Goal: Task Accomplishment & Management: Complete application form

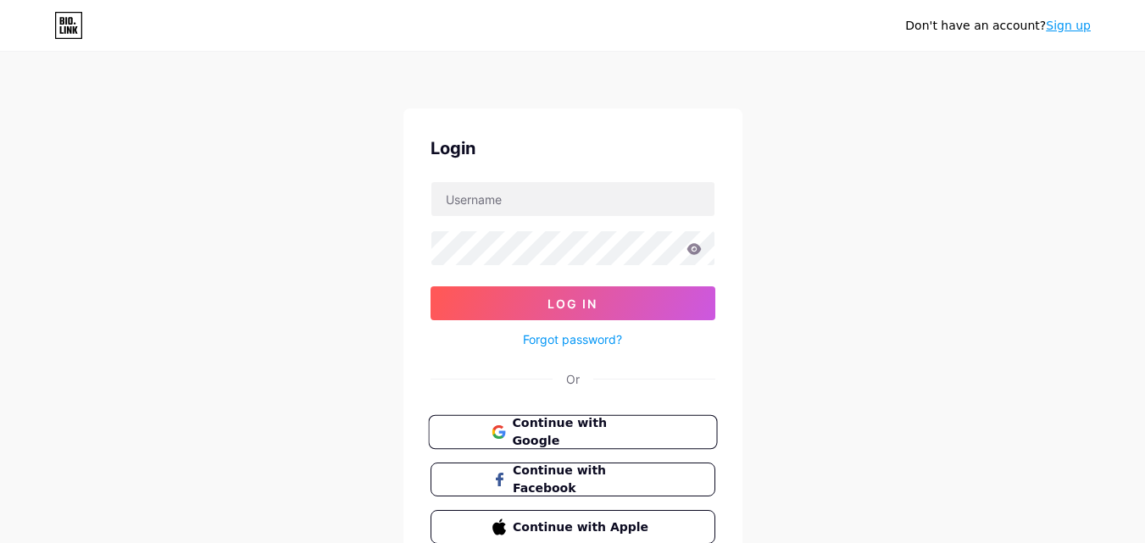
click at [490, 433] on button "Continue with Google" at bounding box center [572, 432] width 289 height 35
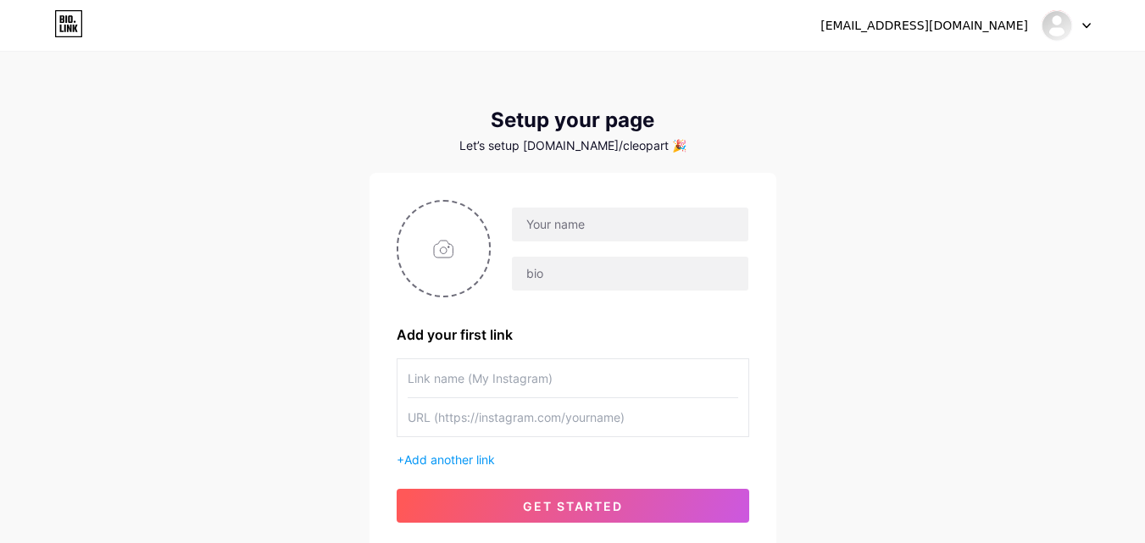
click at [468, 377] on input "text" at bounding box center [573, 378] width 331 height 38
click at [572, 224] on input "text" at bounding box center [630, 225] width 236 height 34
drag, startPoint x: 580, startPoint y: 225, endPoint x: 765, endPoint y: 219, distance: 185.8
click at [765, 219] on div "[EMAIL_ADDRESS][DOMAIN_NAME] Add your first link + Add another link get started" at bounding box center [573, 361] width 407 height 377
click at [654, 247] on div "[EMAIL_ADDRESS][DOMAIN_NAME]" at bounding box center [620, 249] width 258 height 85
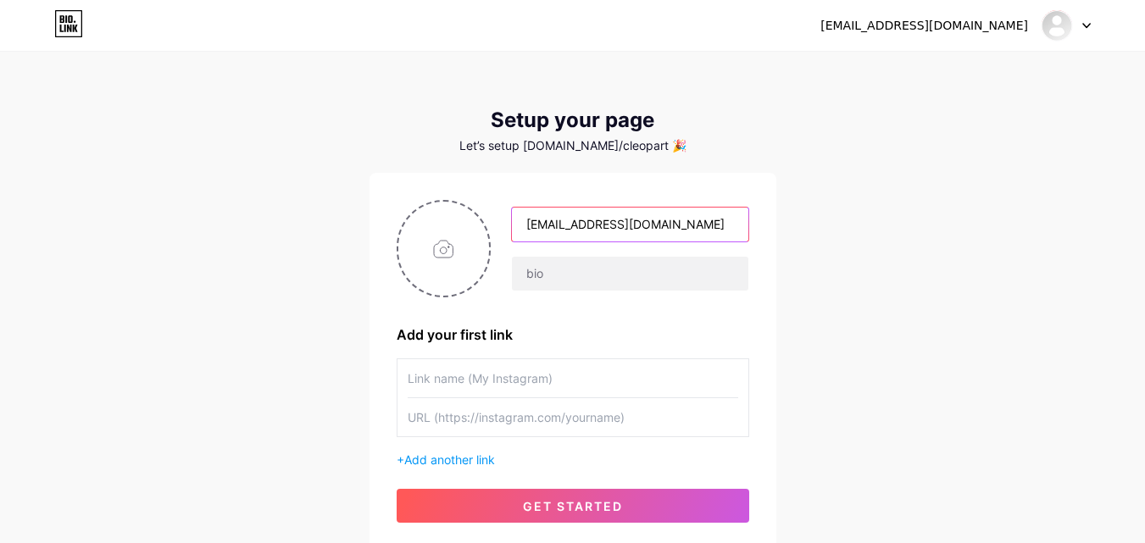
drag, startPoint x: 648, startPoint y: 224, endPoint x: 752, endPoint y: 224, distance: 103.4
click at [752, 224] on div "[EMAIL_ADDRESS][DOMAIN_NAME] Add your first link + Add another link get started" at bounding box center [573, 361] width 407 height 377
type input "cleopartaslotmachine"
click at [576, 272] on input "text" at bounding box center [630, 274] width 236 height 34
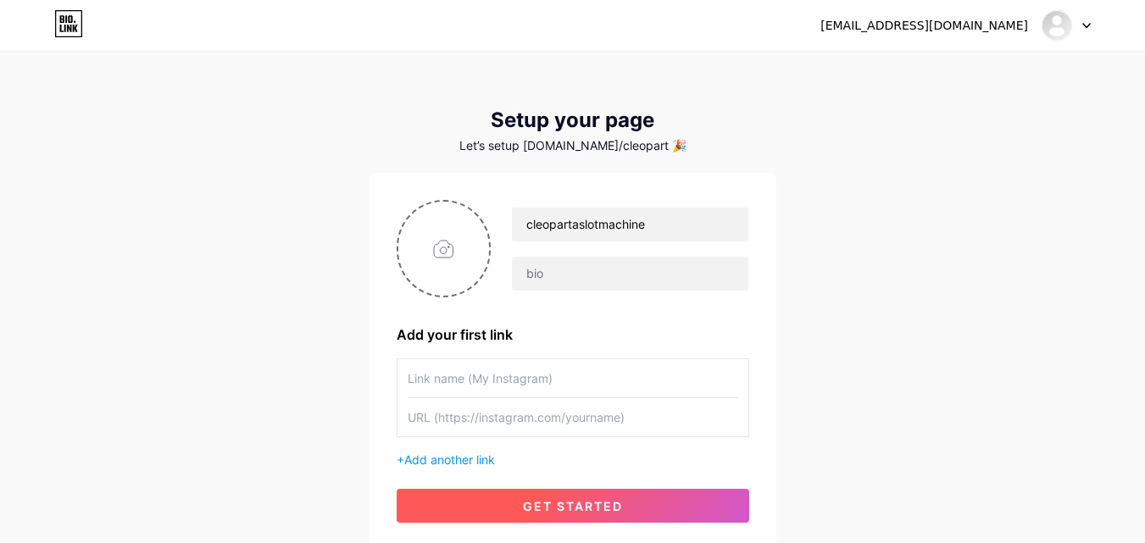
click at [543, 503] on span "get started" at bounding box center [573, 506] width 100 height 14
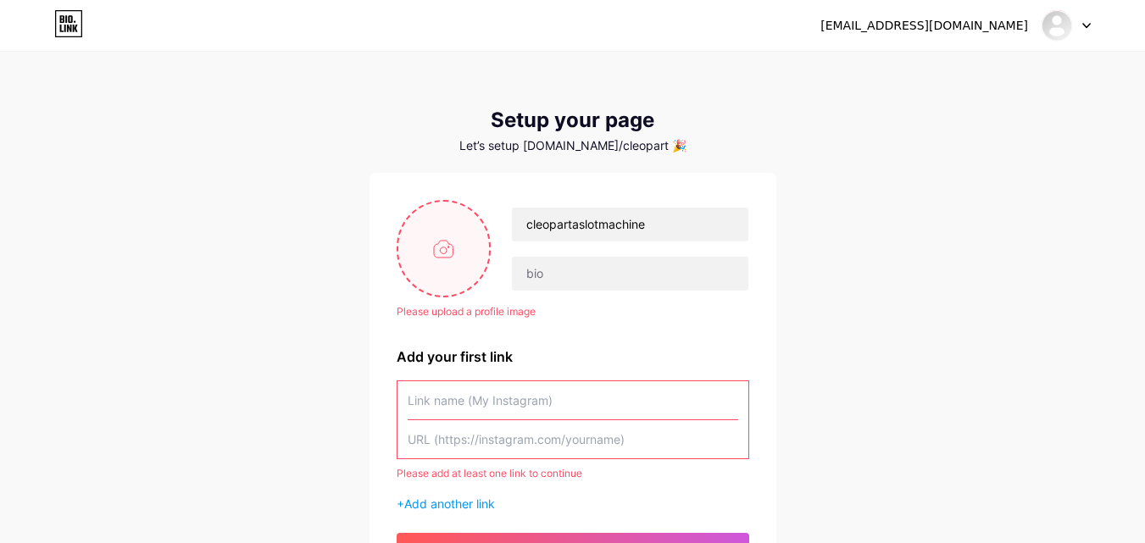
click at [460, 240] on input "file" at bounding box center [444, 249] width 92 height 94
type input "C:\fakepath\Untitled design (7).png"
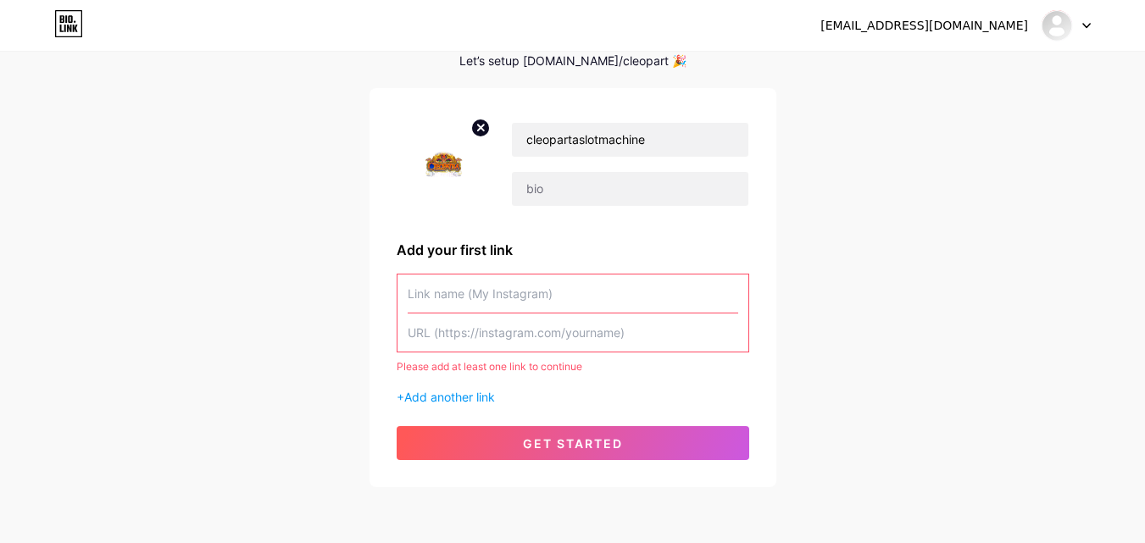
click at [465, 301] on input "text" at bounding box center [573, 294] width 331 height 38
drag, startPoint x: 661, startPoint y: 131, endPoint x: 504, endPoint y: 135, distance: 156.9
click at [504, 135] on div "cleopartaslotmachine" at bounding box center [620, 164] width 258 height 85
click at [498, 284] on input "text" at bounding box center [573, 294] width 331 height 38
paste input "cleopartaslotmachine"
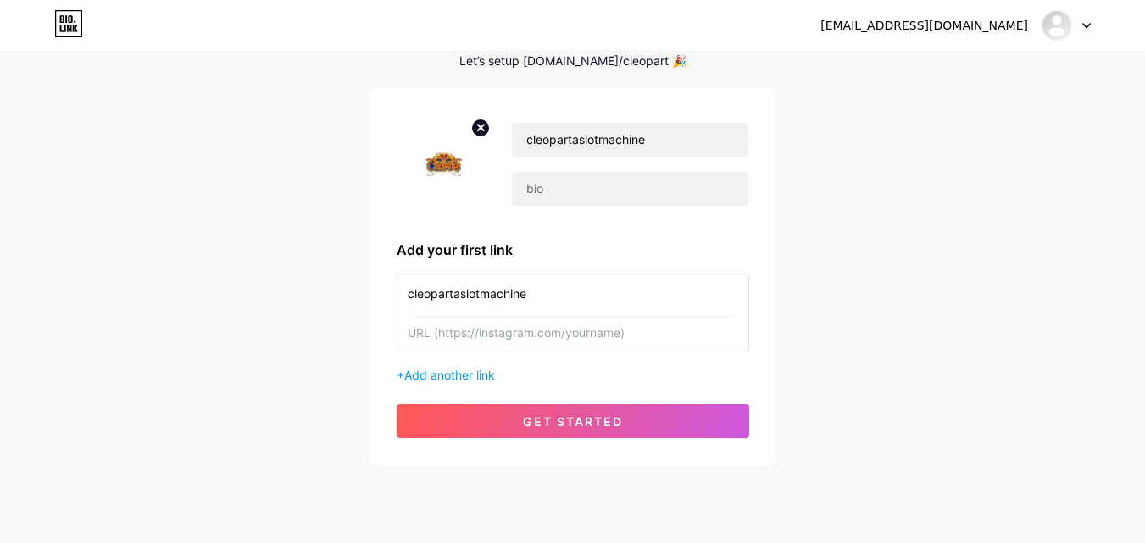
type input "cleopartaslotmachine"
click at [548, 337] on input "text" at bounding box center [573, 333] width 331 height 38
paste input "[URL][DOMAIN_NAME]"
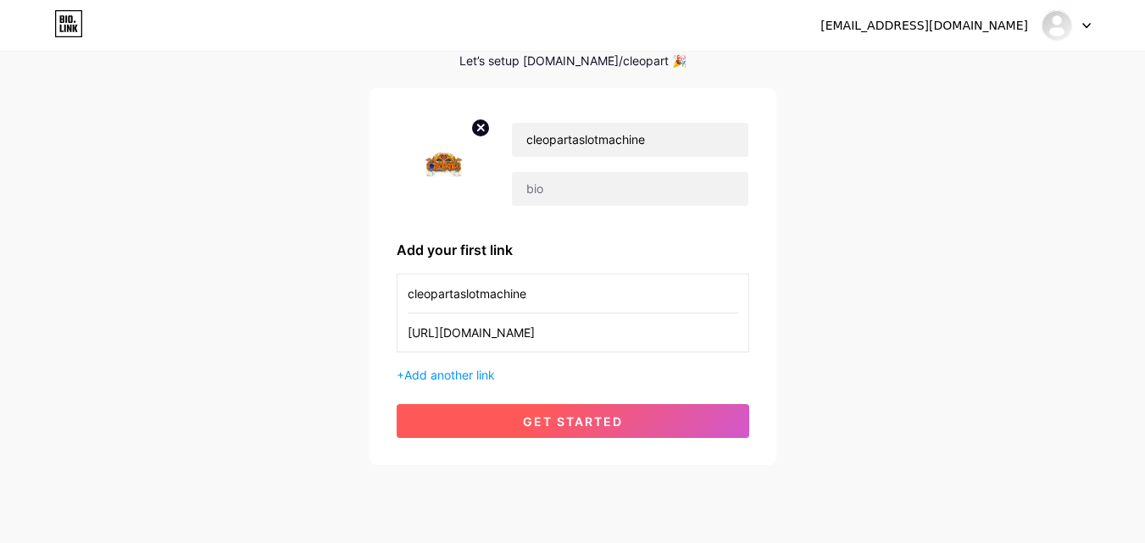
type input "[URL][DOMAIN_NAME]"
click at [610, 422] on span "get started" at bounding box center [573, 422] width 100 height 14
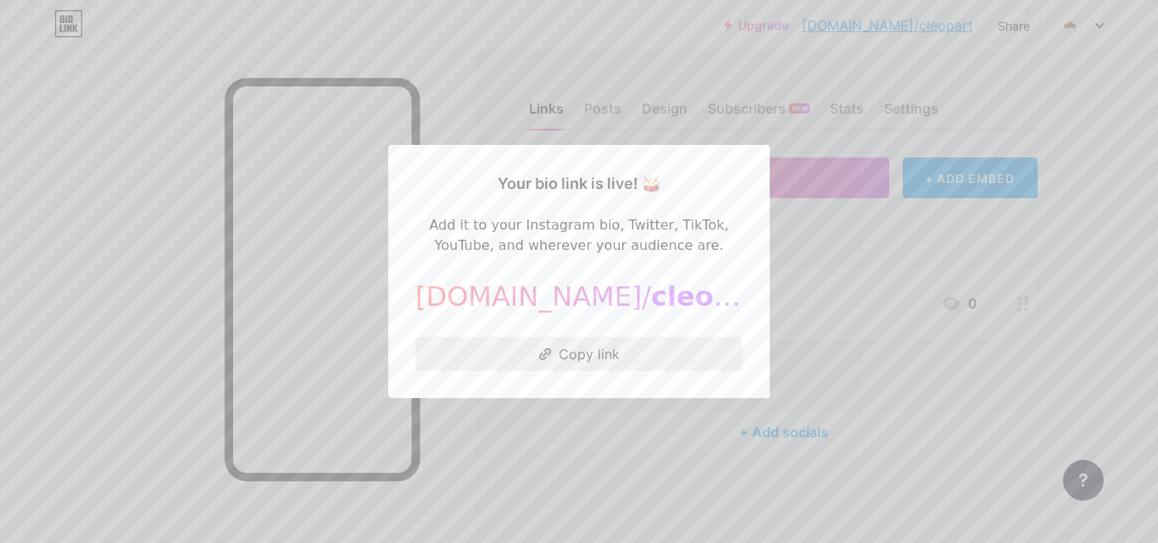
click at [580, 356] on button "Copy link" at bounding box center [578, 354] width 327 height 34
click at [858, 164] on div at bounding box center [579, 271] width 1158 height 543
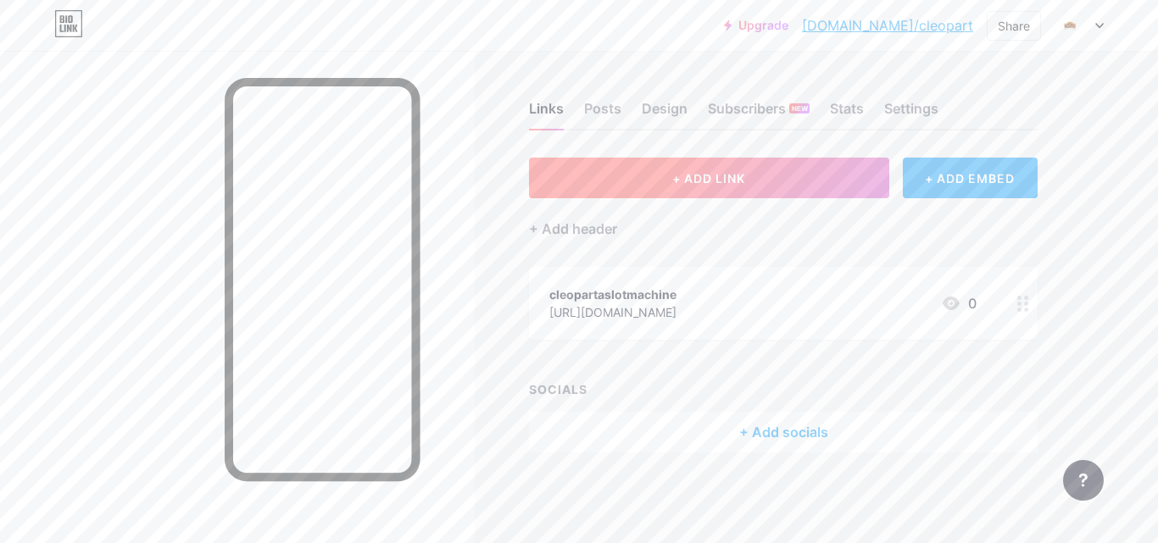
click at [715, 192] on button "+ ADD LINK" at bounding box center [709, 178] width 360 height 41
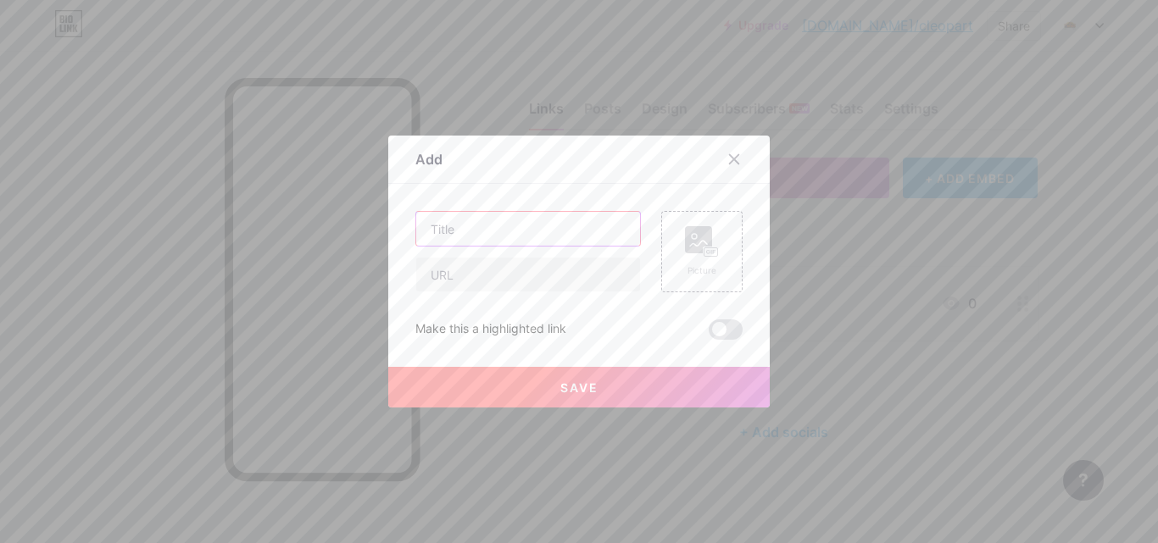
click at [540, 239] on input "text" at bounding box center [528, 229] width 224 height 34
paste input "Play Free Cleopatra Slot Machine Games: Your Ultimate Guide to the Timeless Cla…"
type input "Play Free Cleopatra Slot Machine Games: Your Ultimate Guide to the Timeless Cla…"
click at [509, 275] on input "text" at bounding box center [528, 275] width 224 height 34
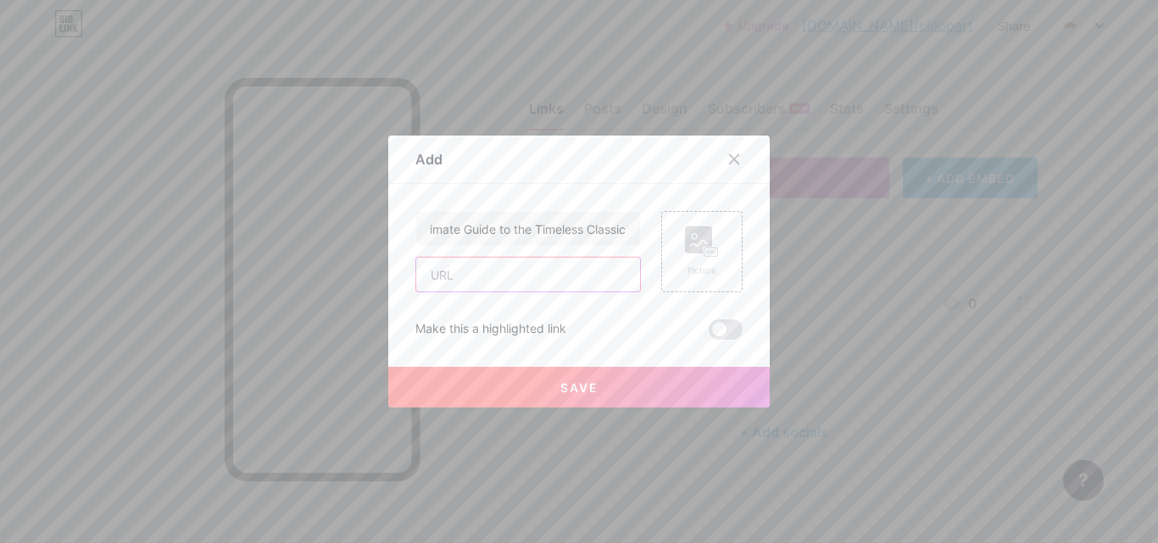
scroll to position [0, 0]
paste input "[URL][DOMAIN_NAME]"
type input "[URL][DOMAIN_NAME]"
click at [576, 388] on span "Save" at bounding box center [579, 388] width 38 height 14
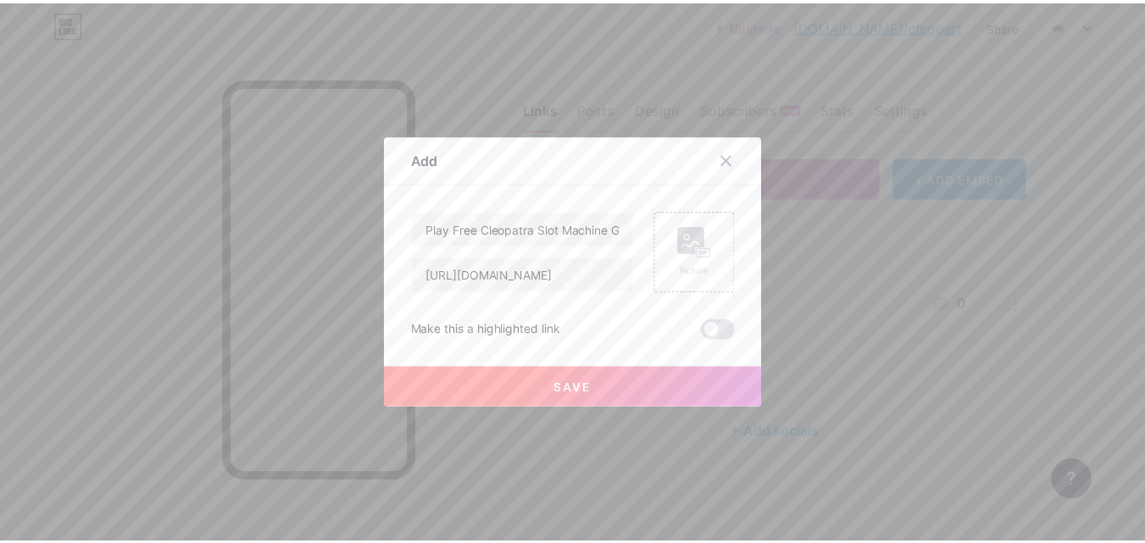
scroll to position [0, 0]
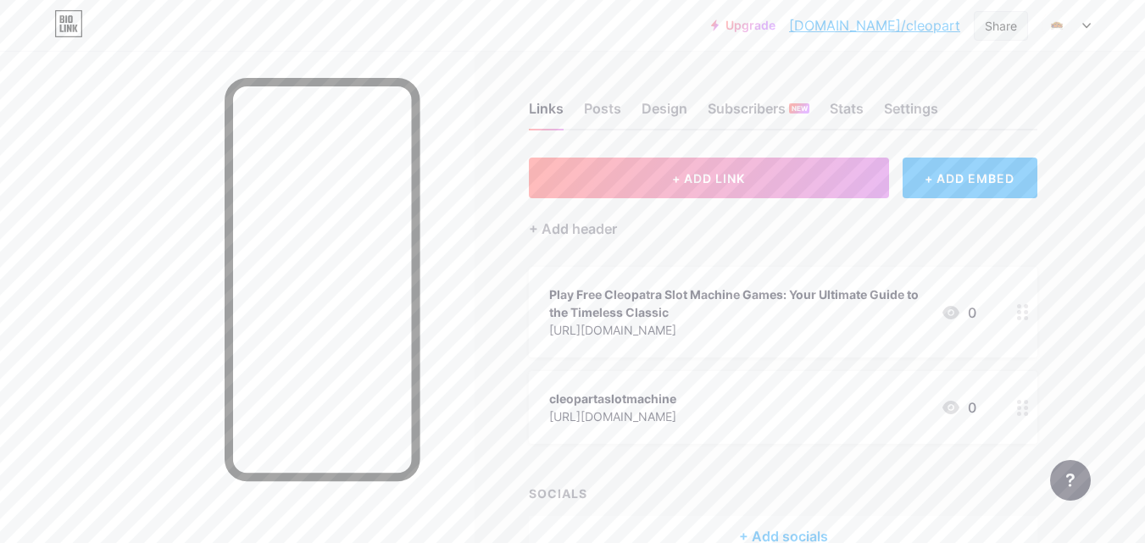
click at [986, 24] on div "Share" at bounding box center [1001, 26] width 32 height 18
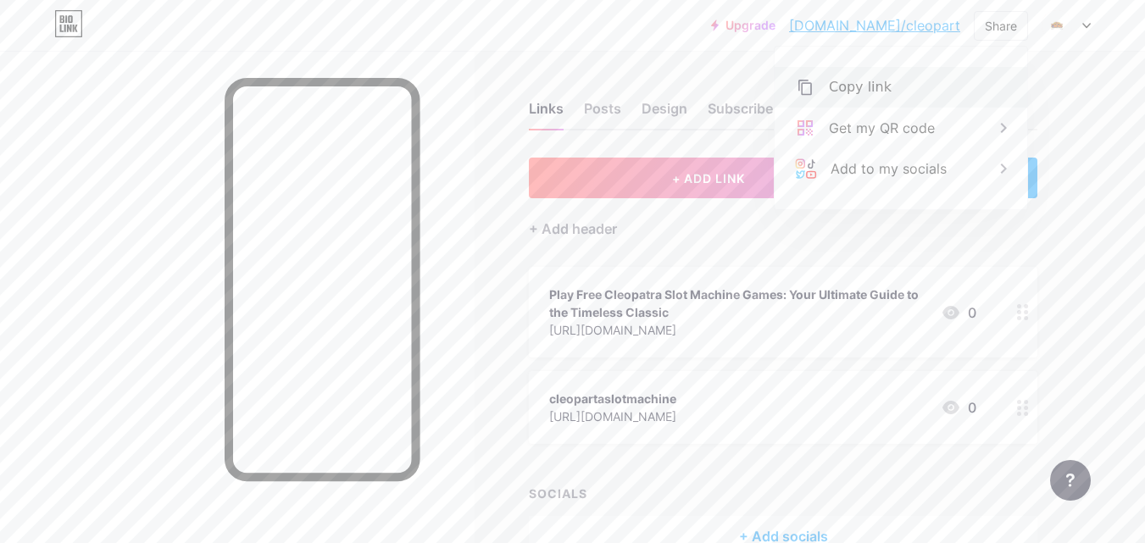
click at [855, 90] on div "Copy link" at bounding box center [860, 87] width 63 height 20
